Goal: Check status: Check status

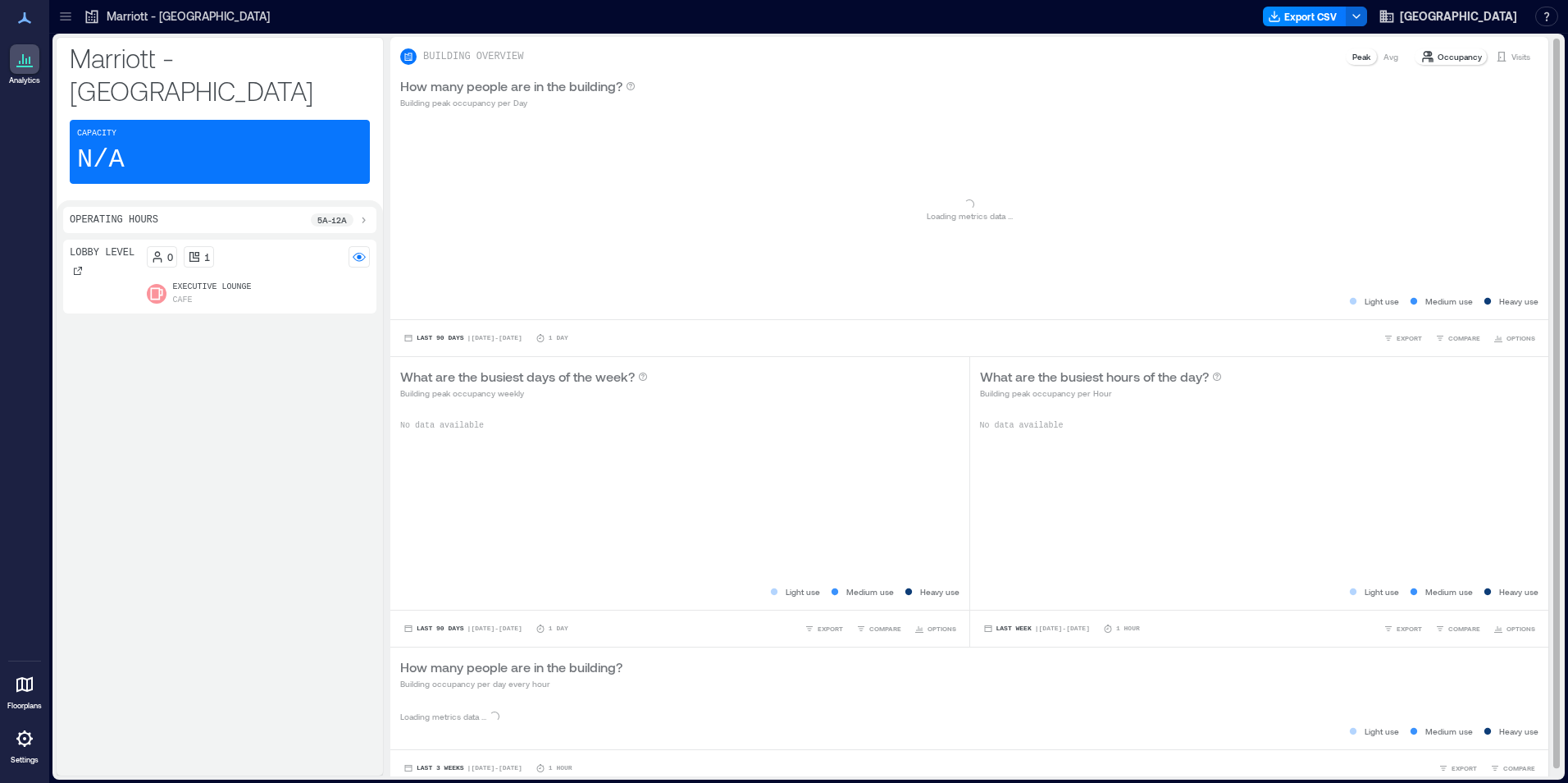
click at [1496, 48] on div "Occupancy Visits" at bounding box center [1476, 57] width 125 height 19
click at [1496, 57] on icon at bounding box center [1502, 57] width 13 height 13
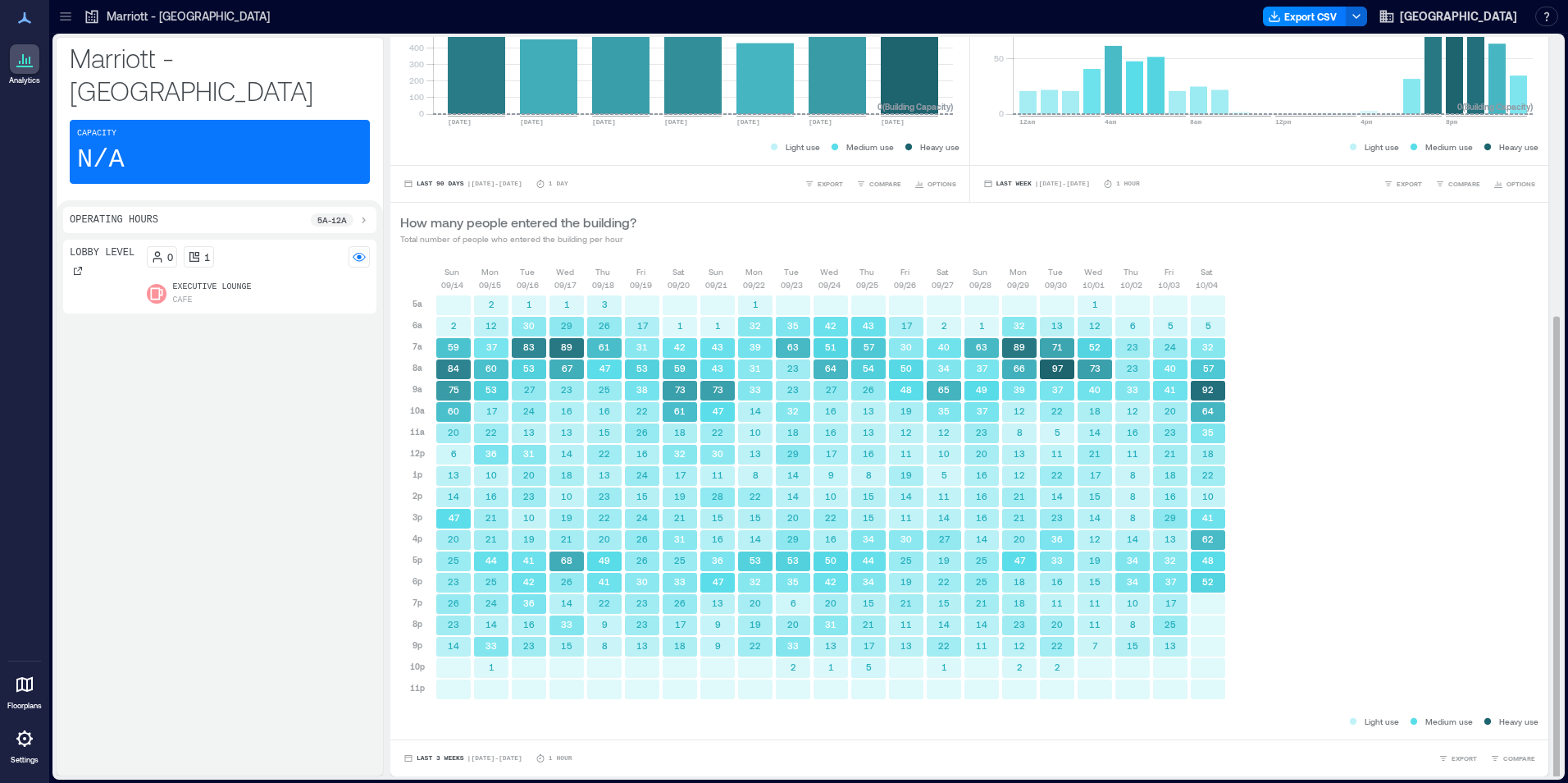
scroll to position [2, 0]
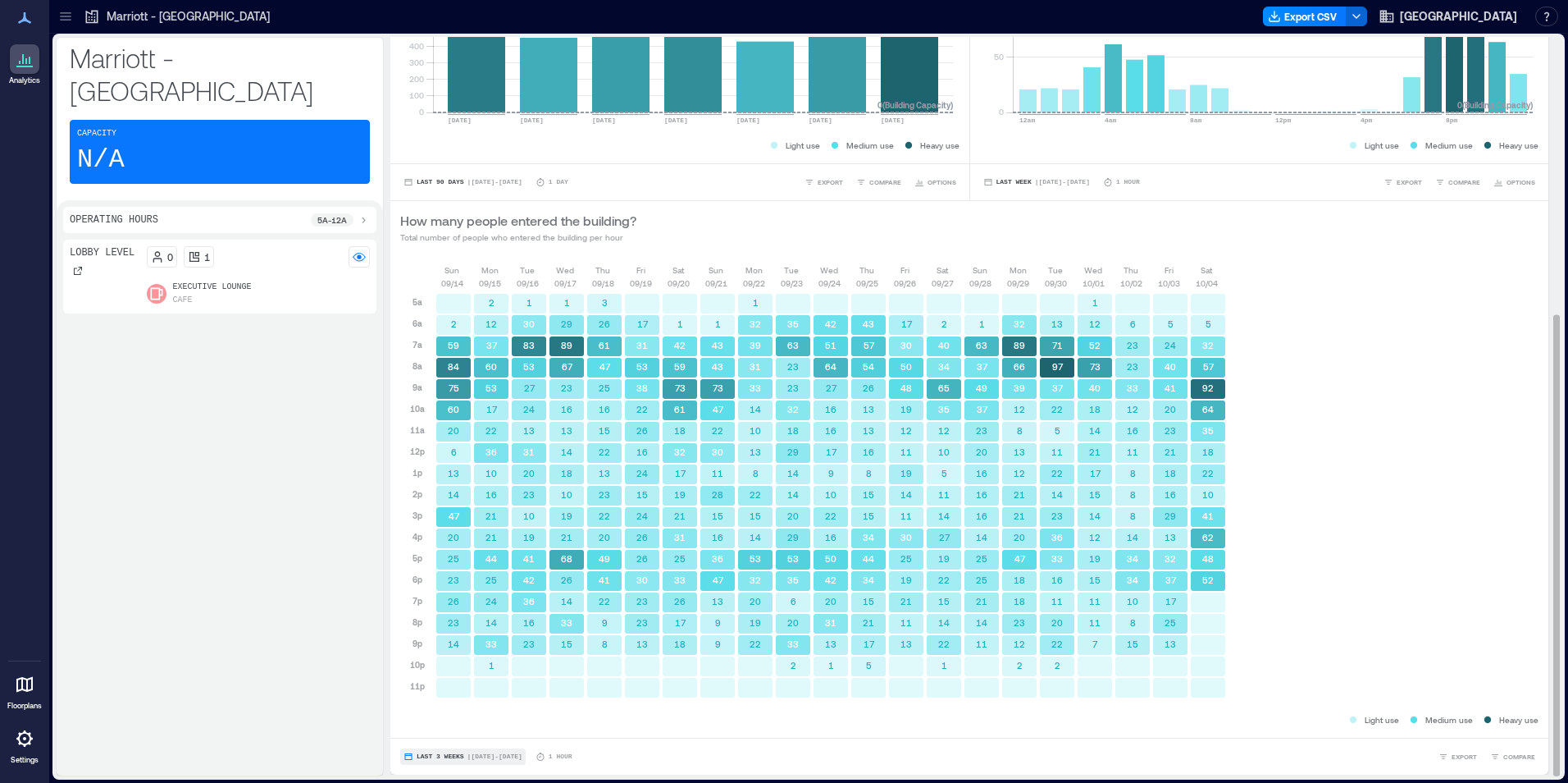
click at [428, 756] on span "Last 3 Weeks" at bounding box center [441, 756] width 48 height 0
click at [426, 728] on span "Custom" at bounding box center [434, 726] width 35 height 11
click at [208, 494] on div "Lobby Level 0 1 Executive Lounge Cafe" at bounding box center [219, 504] width 314 height 529
click at [440, 752] on span "[DATE] - [DATE]" at bounding box center [443, 756] width 51 height 10
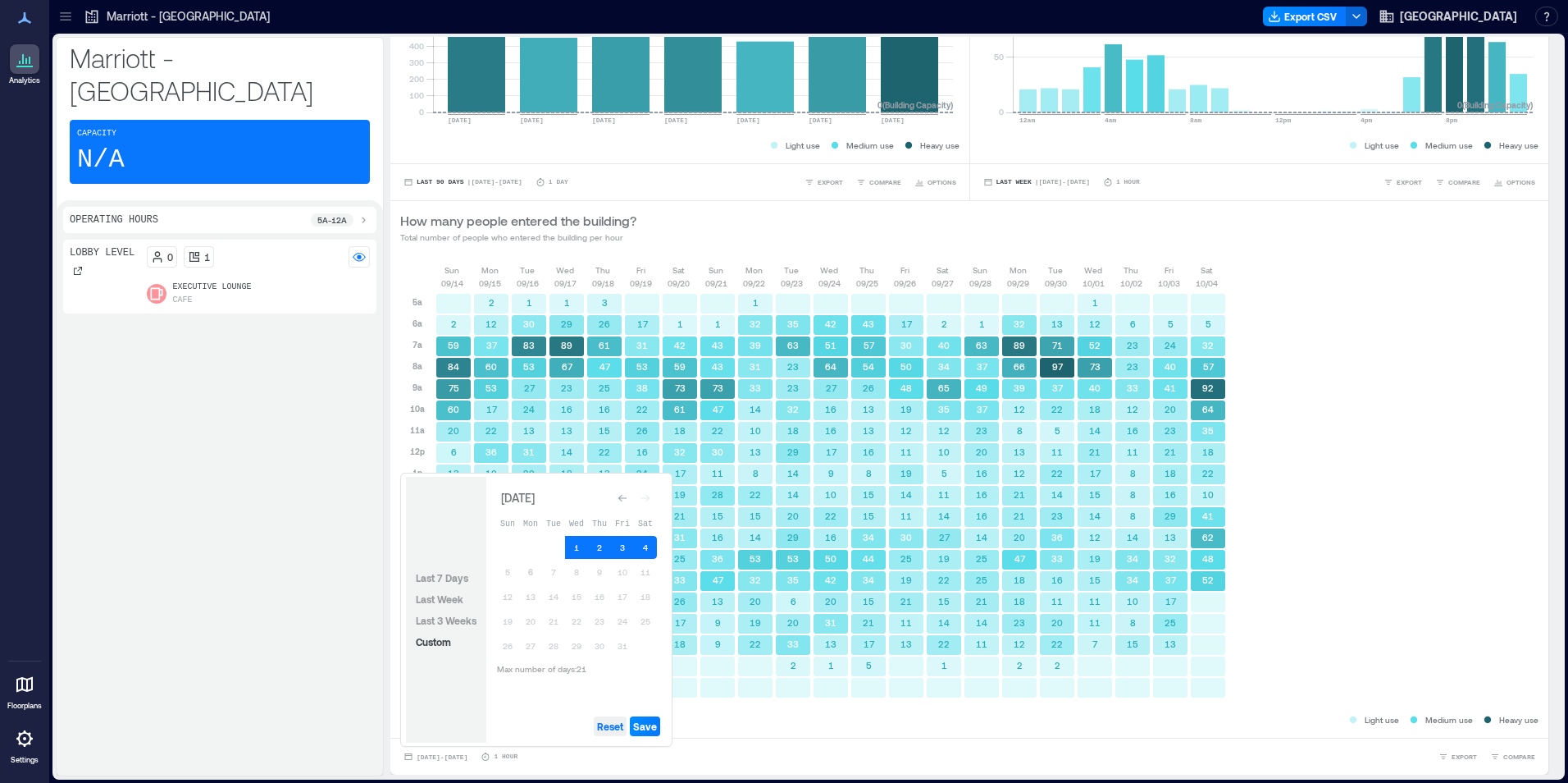
click at [612, 726] on span "Reset" at bounding box center [610, 726] width 27 height 13
click at [530, 574] on button "6" at bounding box center [531, 572] width 23 height 23
click at [501, 580] on button "5" at bounding box center [508, 572] width 23 height 23
click at [653, 728] on span "Save" at bounding box center [645, 726] width 24 height 13
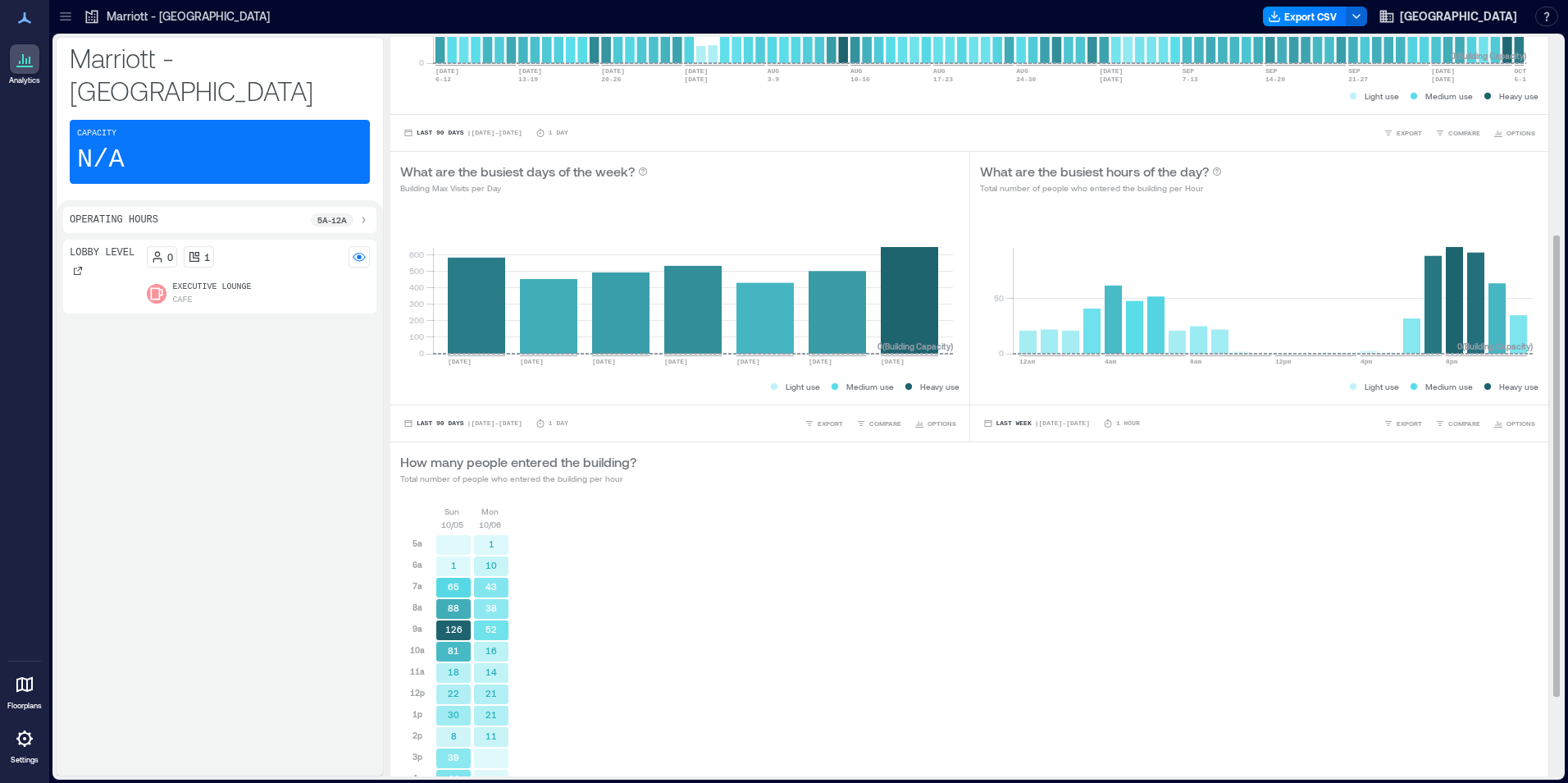
scroll to position [338, 0]
